Goal: Information Seeking & Learning: Find specific fact

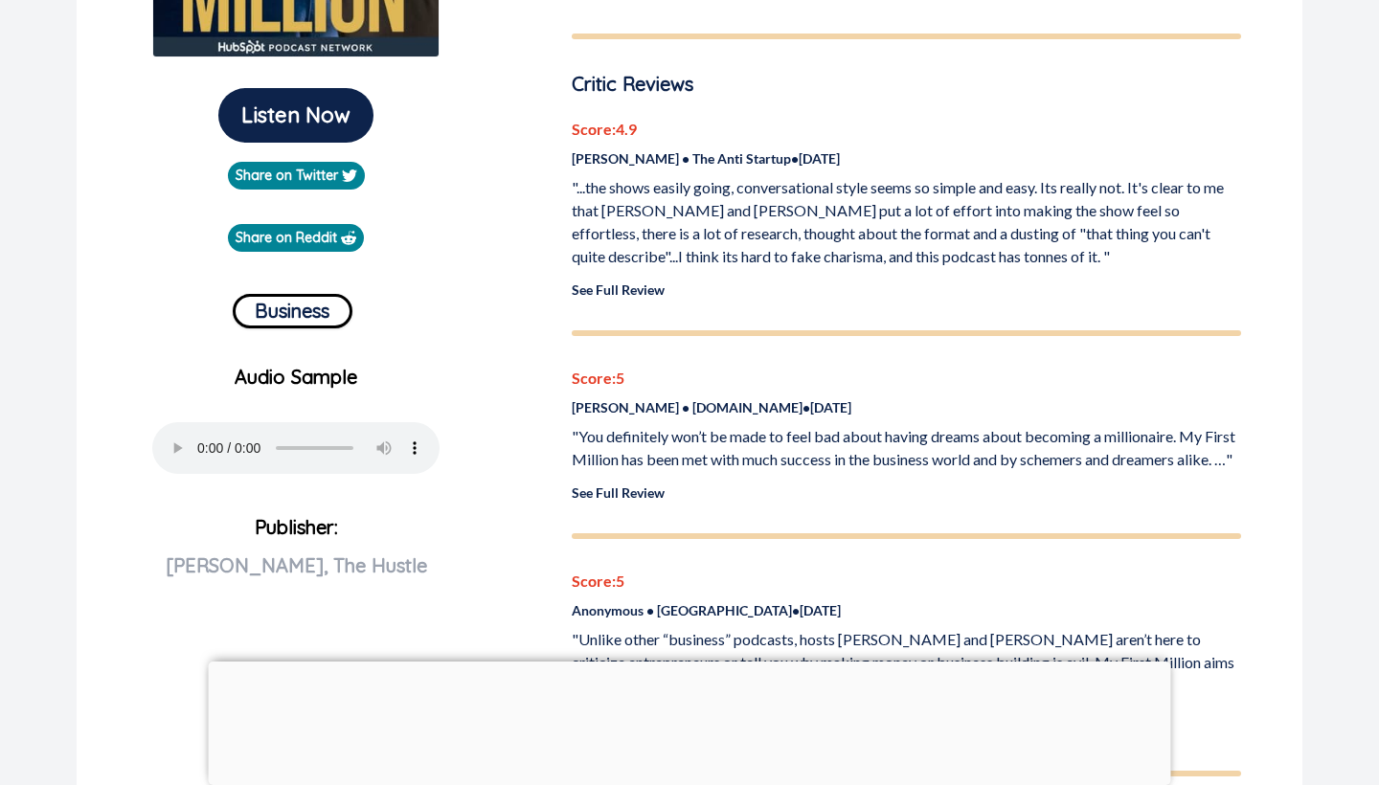
scroll to position [473, 0]
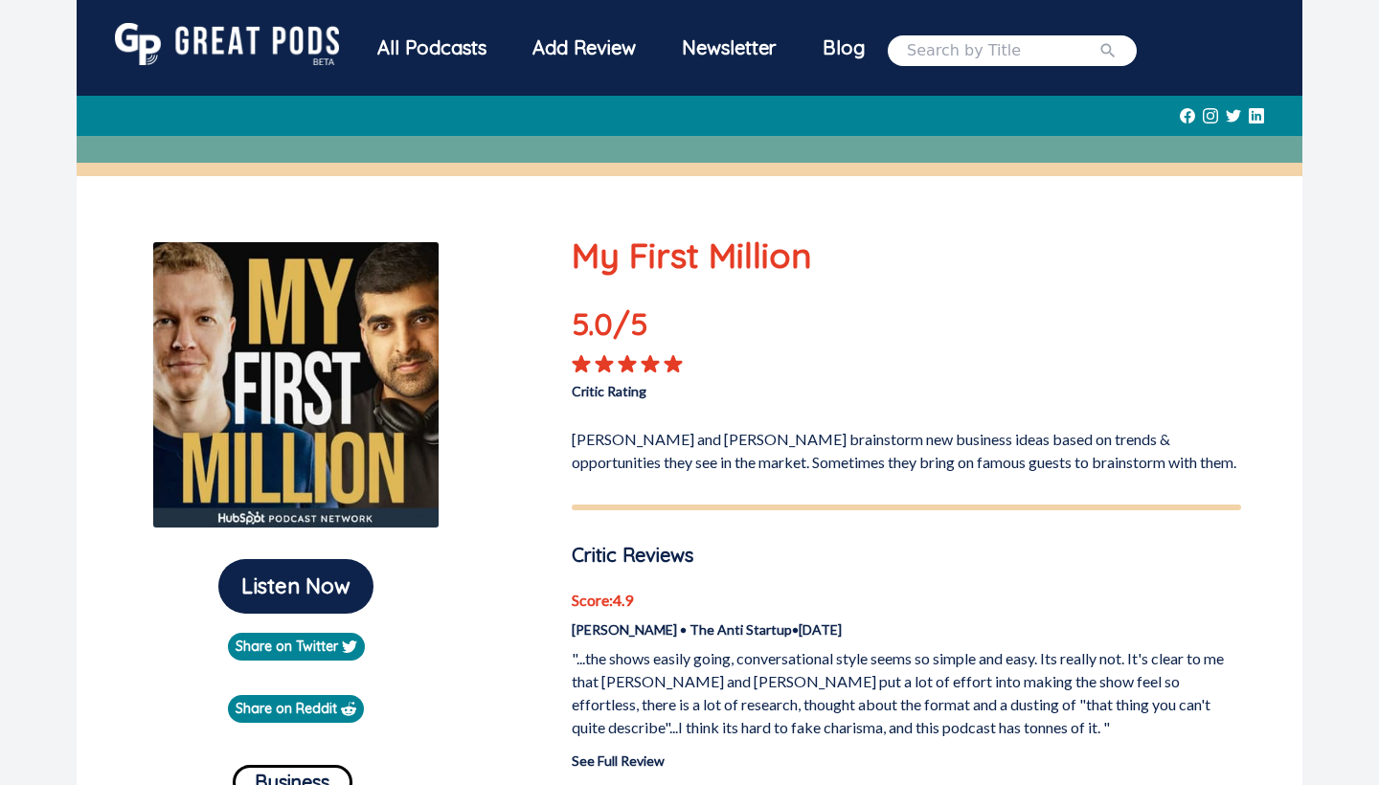
click at [998, 50] on input "search" at bounding box center [1003, 50] width 192 height 23
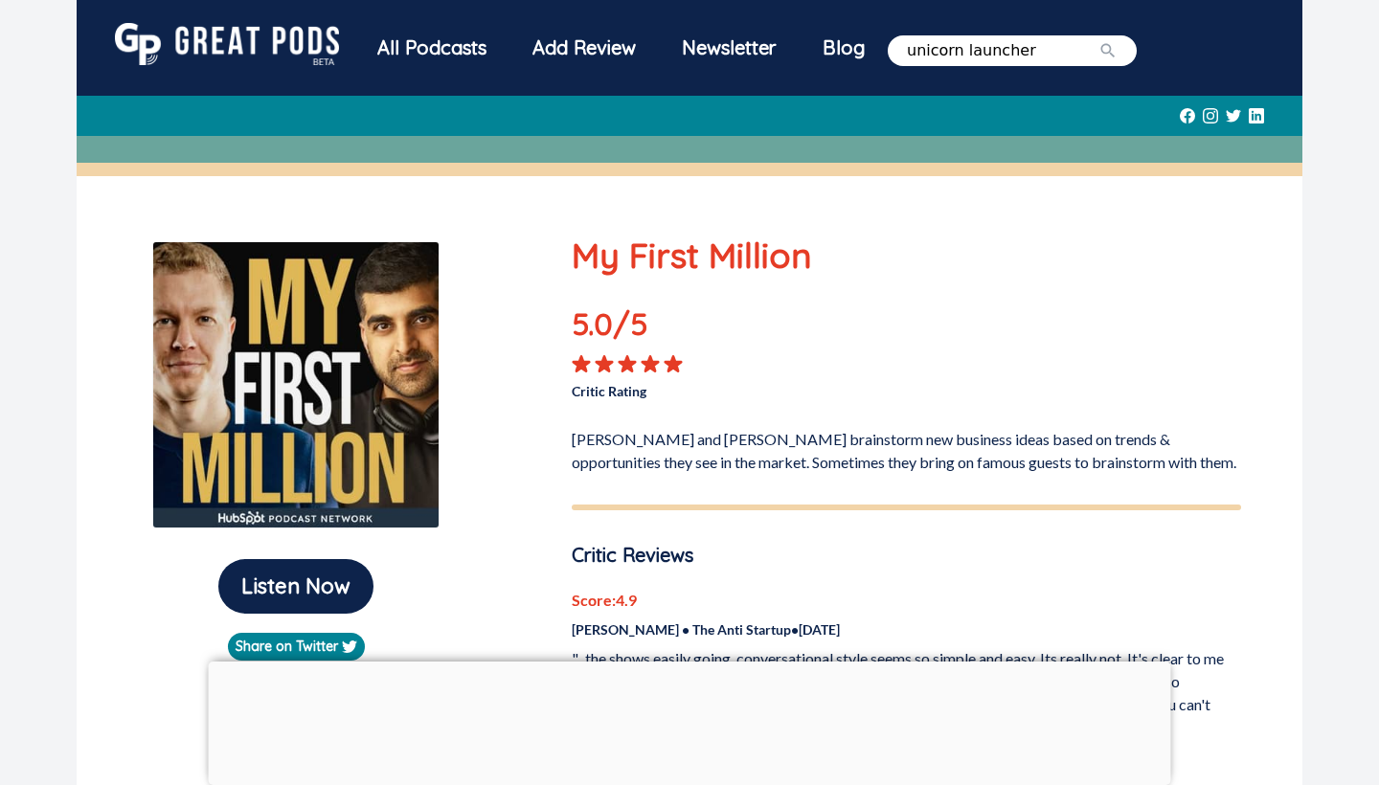
type input "unicorn launcher"
click at [1118, 50] on button "submit" at bounding box center [1108, 50] width 19 height 23
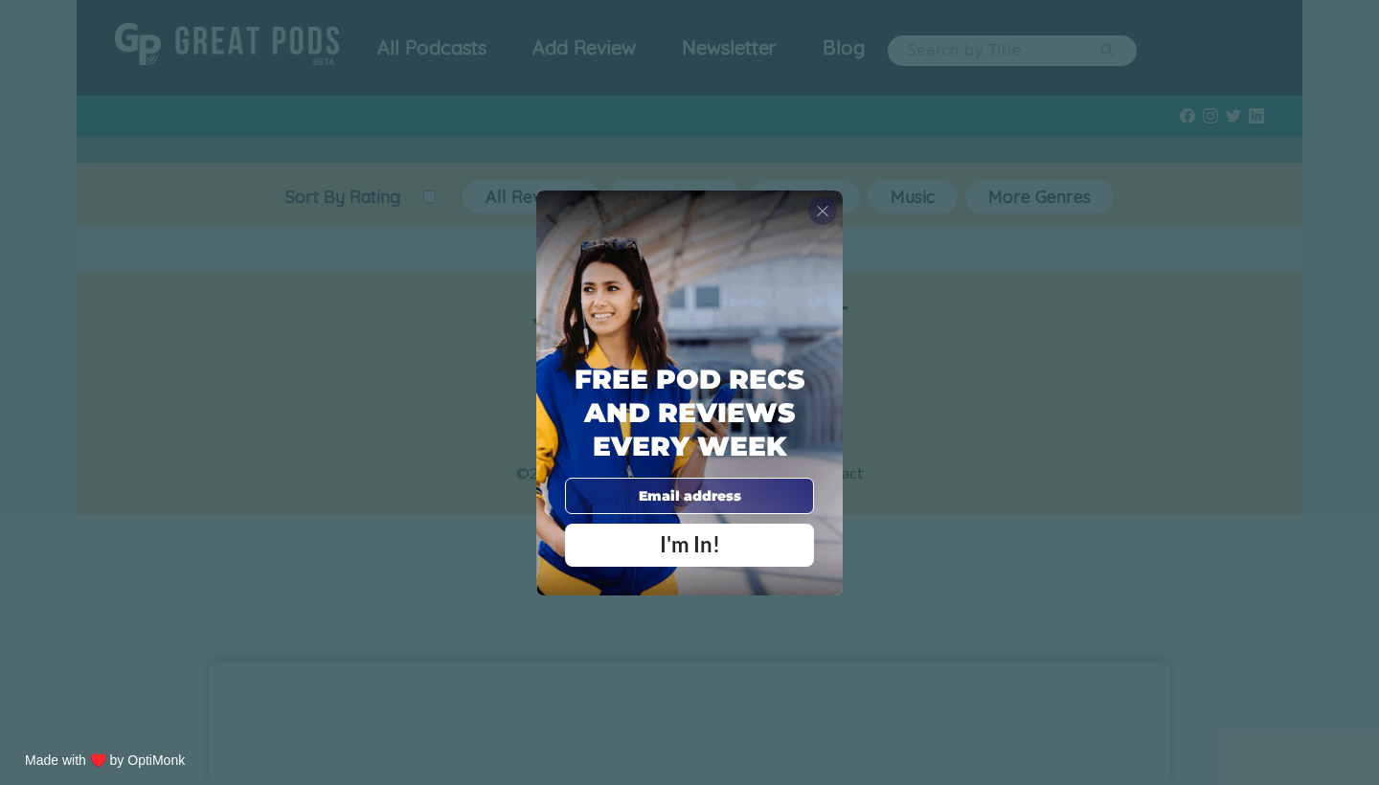
click at [829, 213] on div "X" at bounding box center [822, 210] width 29 height 29
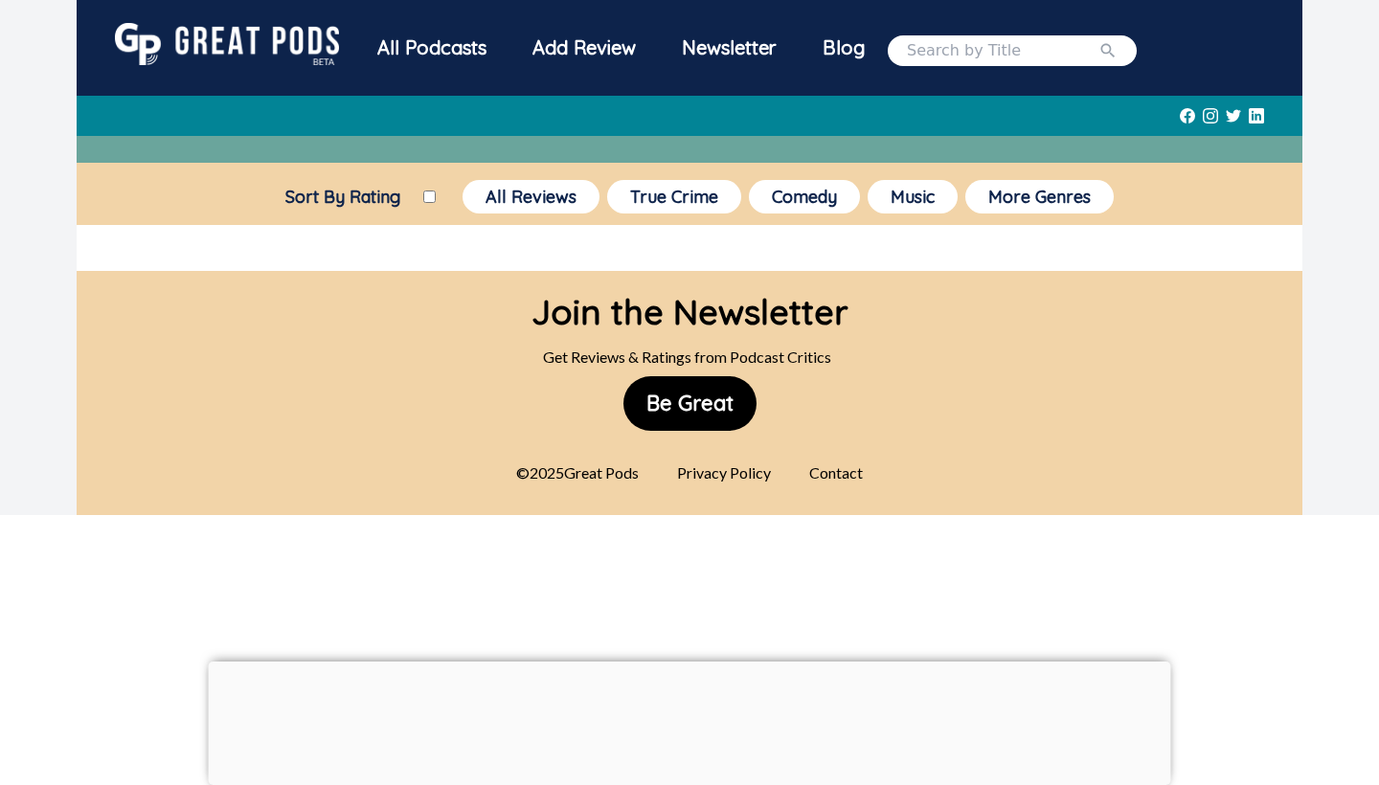
click at [960, 60] on input "search" at bounding box center [1003, 50] width 192 height 23
click at [1118, 50] on button "submit" at bounding box center [1108, 50] width 19 height 23
click at [1116, 52] on icon "submit" at bounding box center [1108, 50] width 14 height 14
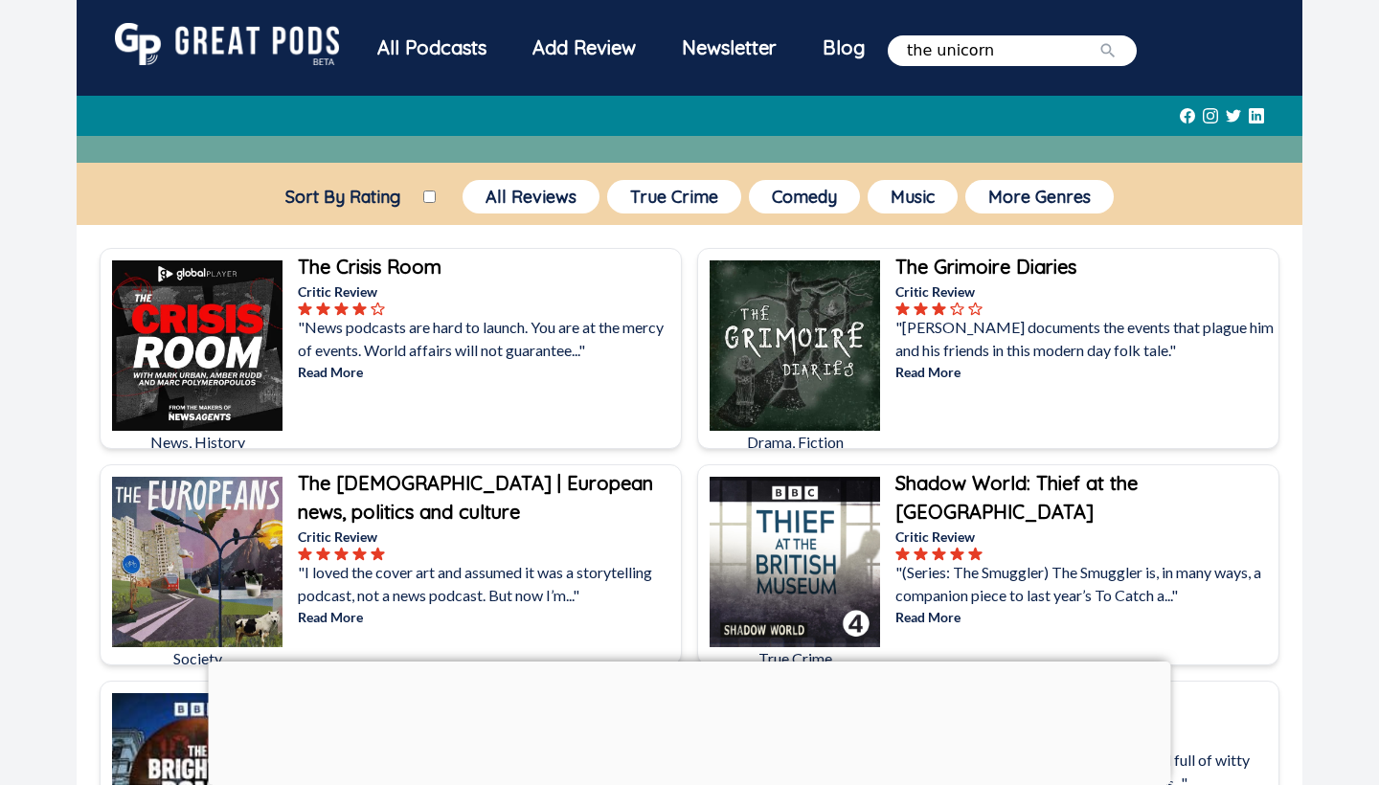
click at [1118, 48] on icon "submit" at bounding box center [1108, 50] width 19 height 19
click at [1033, 51] on input "the unicorn" at bounding box center [1003, 50] width 192 height 23
type input "the unicorn launcher"
click at [1118, 50] on button "submit" at bounding box center [1108, 50] width 19 height 23
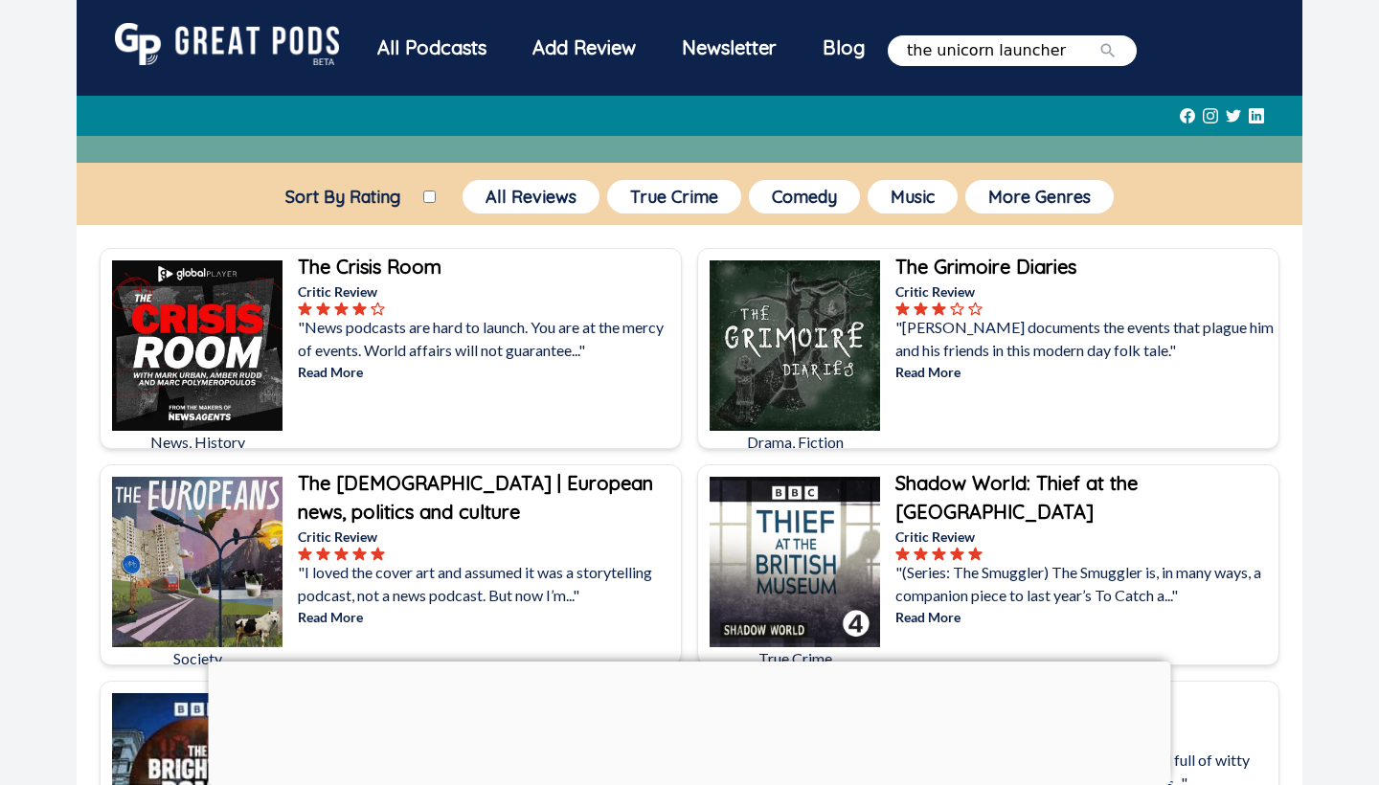
click at [1118, 51] on icon "submit" at bounding box center [1108, 50] width 19 height 19
click at [1099, 55] on input "the unicorn launcher" at bounding box center [1003, 50] width 192 height 23
click at [1118, 50] on button "submit" at bounding box center [1108, 50] width 19 height 23
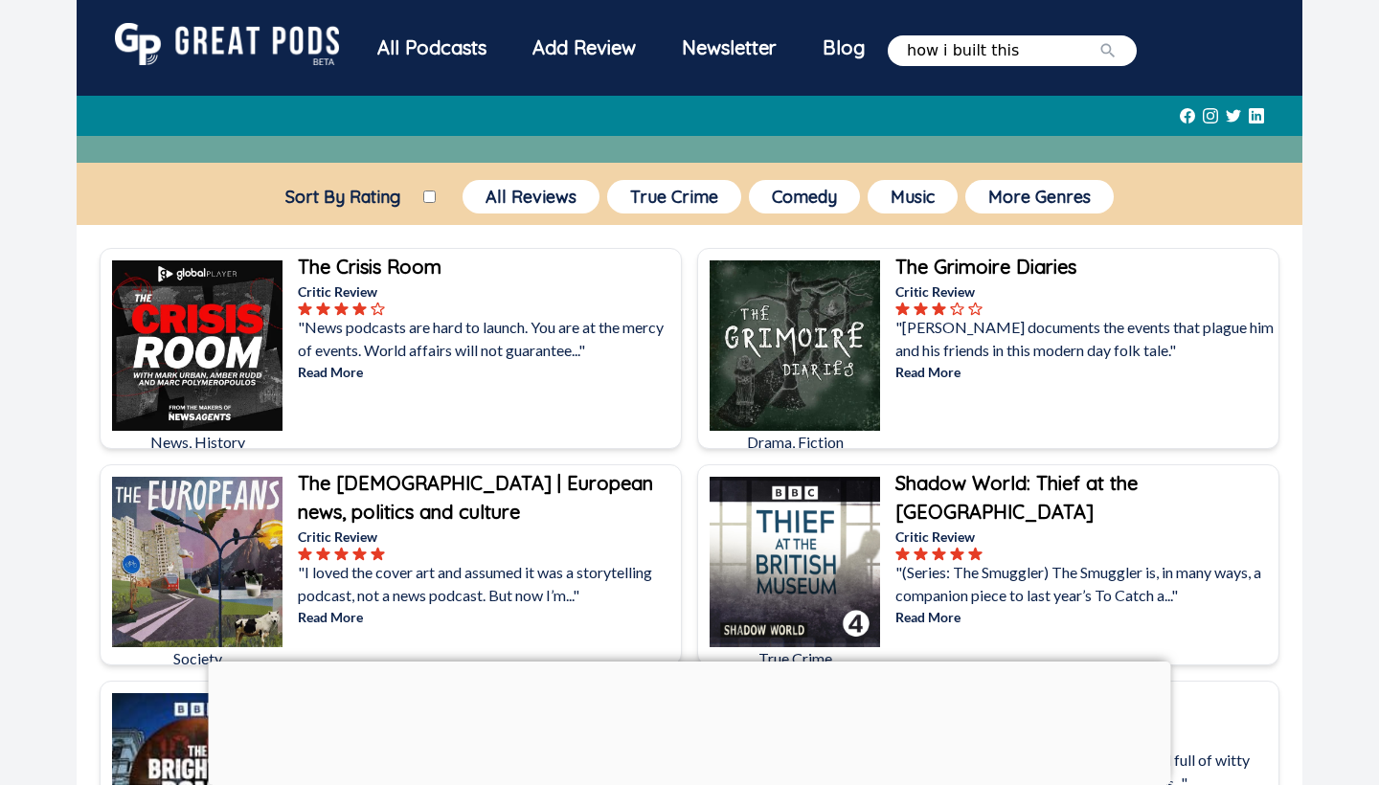
type input "how i built this"
click at [1118, 50] on button "submit" at bounding box center [1108, 50] width 19 height 23
click at [1118, 50] on icon "submit" at bounding box center [1108, 50] width 19 height 19
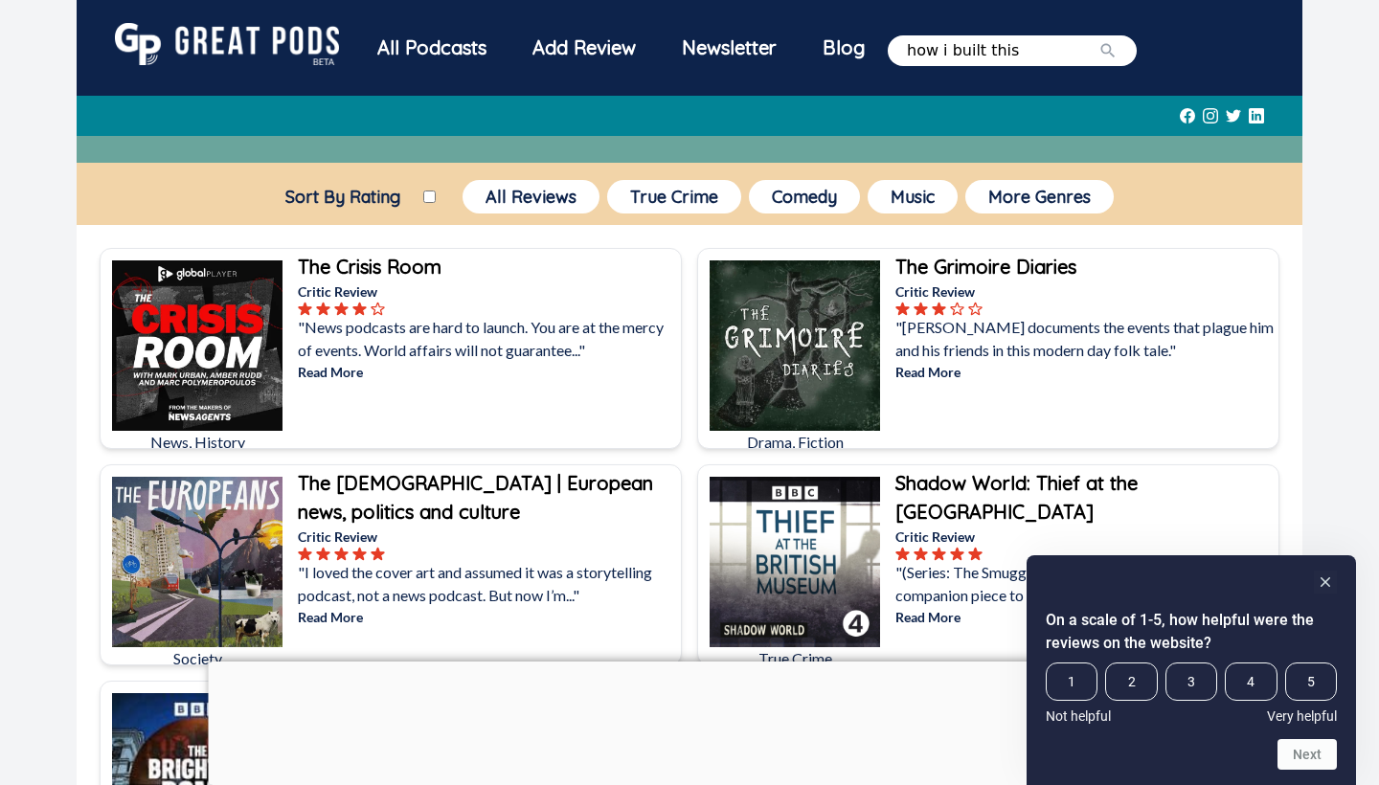
click at [1118, 51] on icon "submit" at bounding box center [1108, 50] width 19 height 19
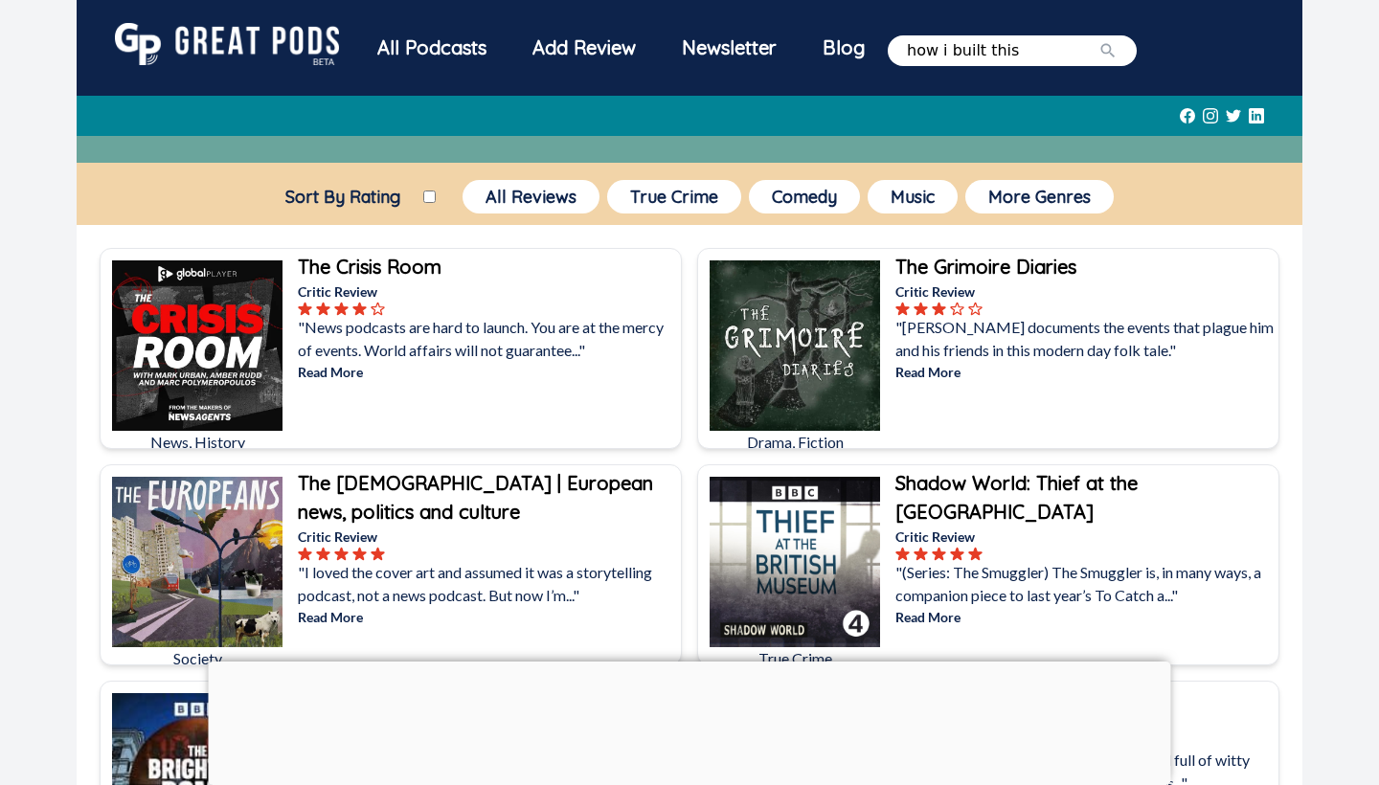
click at [1118, 48] on icon "submit" at bounding box center [1108, 50] width 19 height 19
